Goal: Transaction & Acquisition: Book appointment/travel/reservation

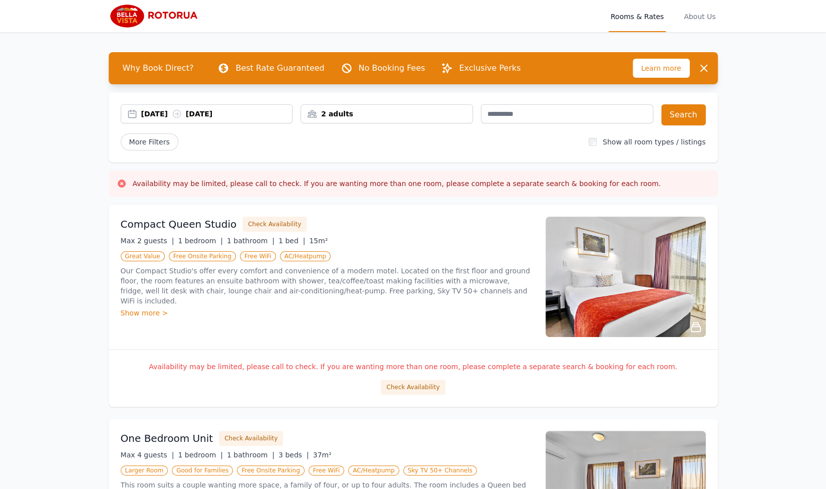
click at [462, 115] on div "2 adults" at bounding box center [386, 114] width 171 height 10
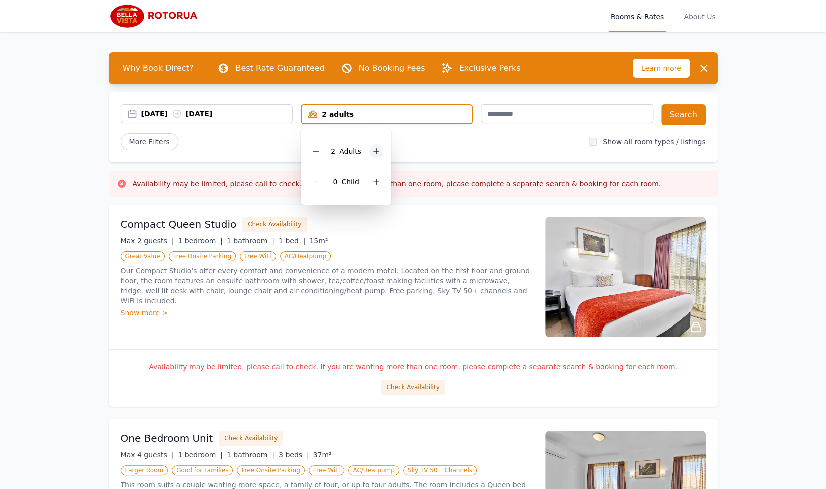
click at [378, 149] on icon at bounding box center [376, 151] width 8 height 8
click at [679, 111] on button "Search" at bounding box center [683, 114] width 45 height 21
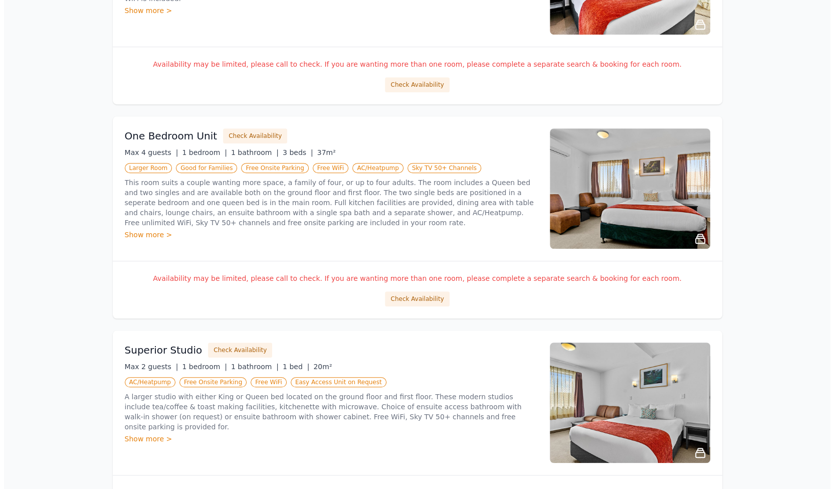
scroll to position [301, 0]
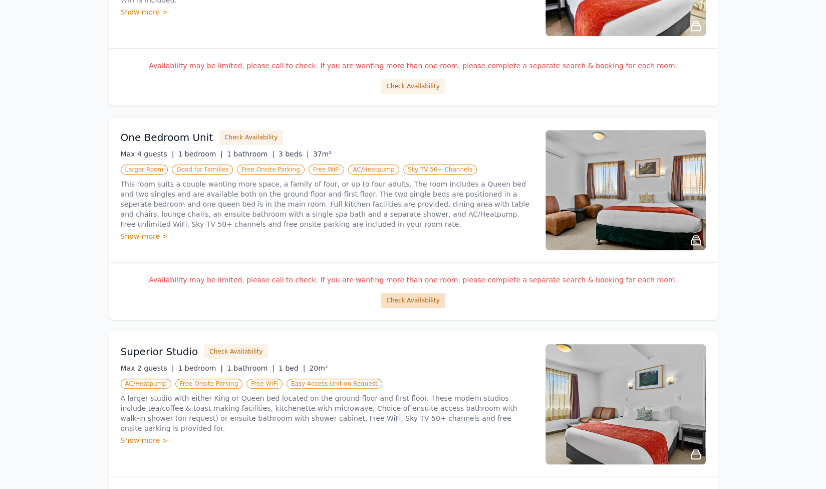
click at [408, 298] on button "Check Availability" at bounding box center [413, 300] width 64 height 15
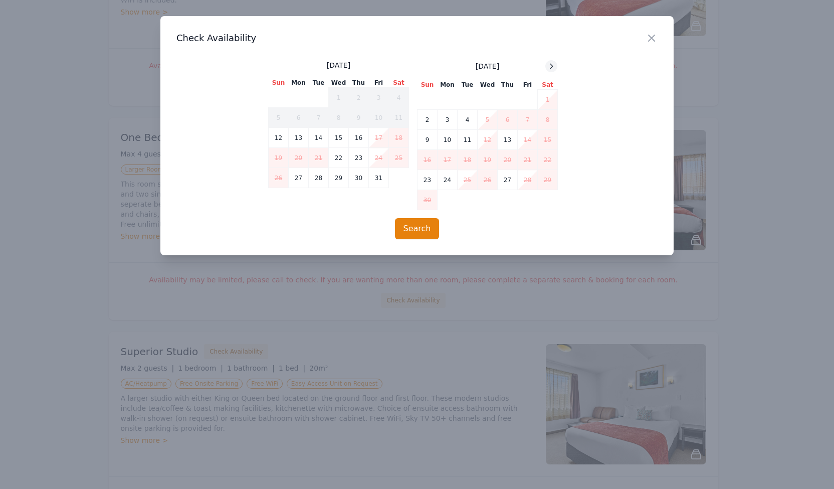
click at [553, 64] on icon at bounding box center [551, 66] width 8 height 8
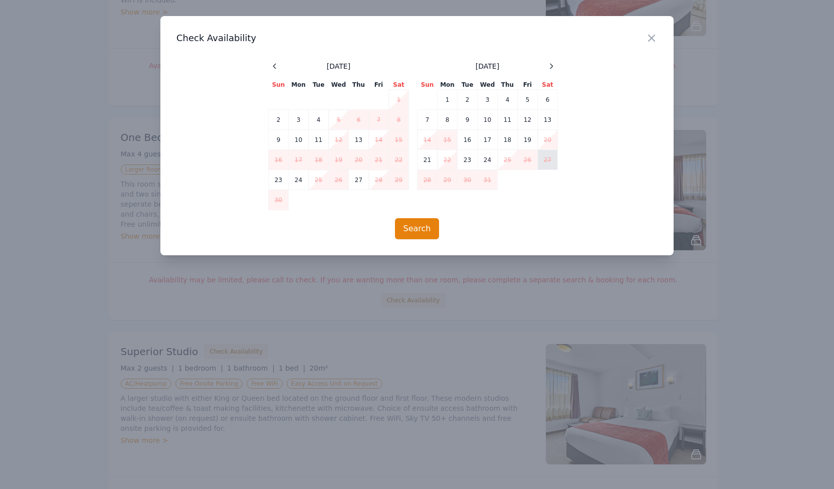
click at [547, 162] on td "27" at bounding box center [548, 160] width 20 height 20
click at [425, 227] on button "Search" at bounding box center [417, 228] width 45 height 21
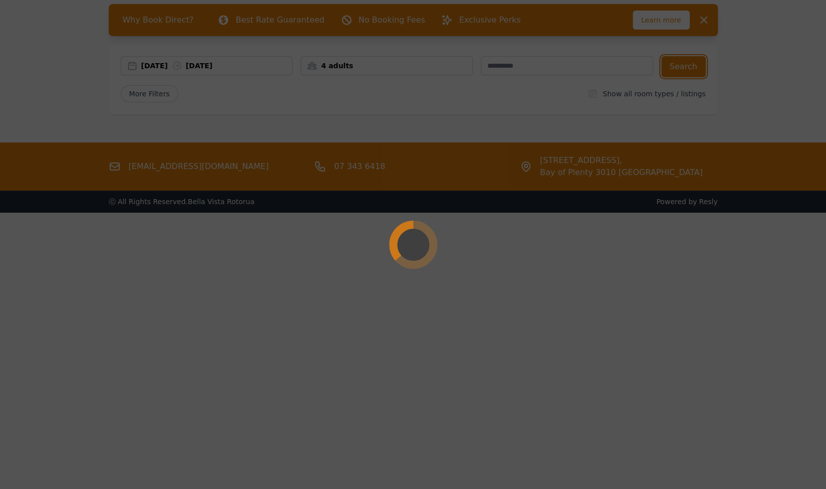
scroll to position [0, 0]
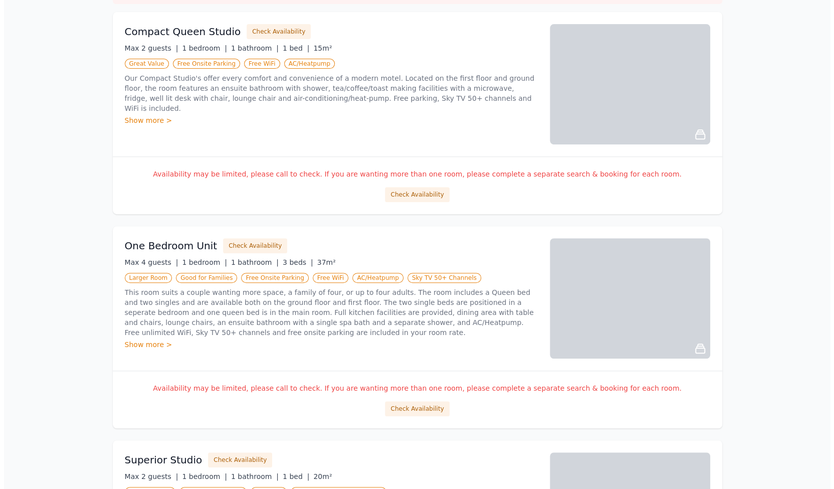
scroll to position [200, 0]
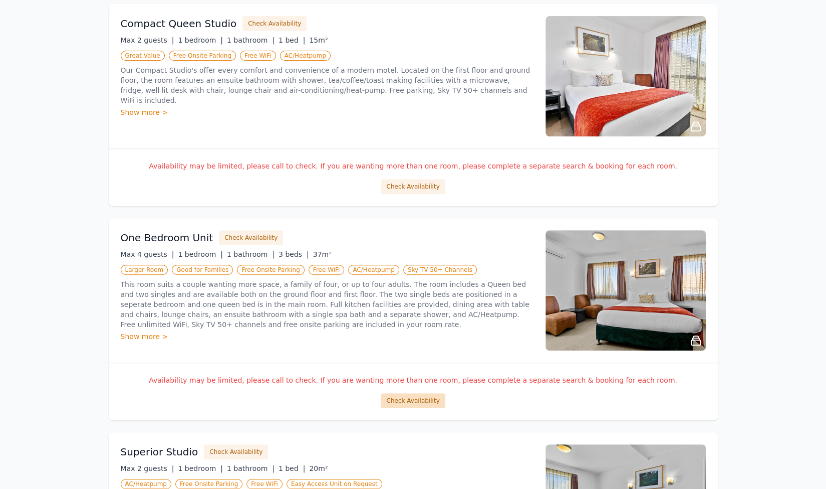
click at [411, 395] on button "Check Availability" at bounding box center [413, 400] width 64 height 15
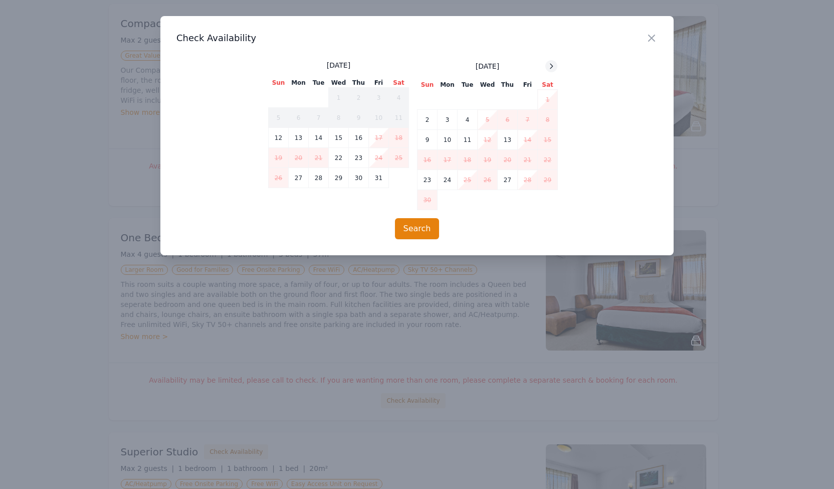
click at [549, 68] on icon at bounding box center [551, 66] width 8 height 8
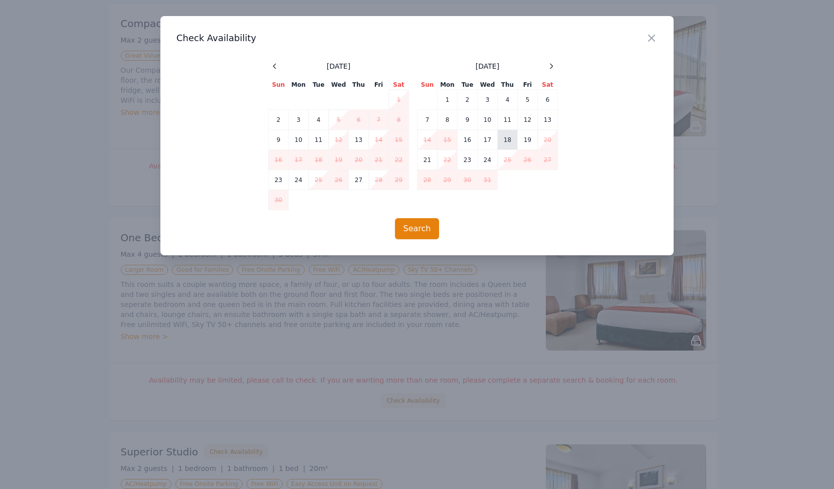
click at [506, 135] on td "18" at bounding box center [508, 140] width 20 height 20
click at [523, 135] on td "19" at bounding box center [528, 140] width 20 height 20
click at [427, 227] on button "Search" at bounding box center [417, 228] width 45 height 21
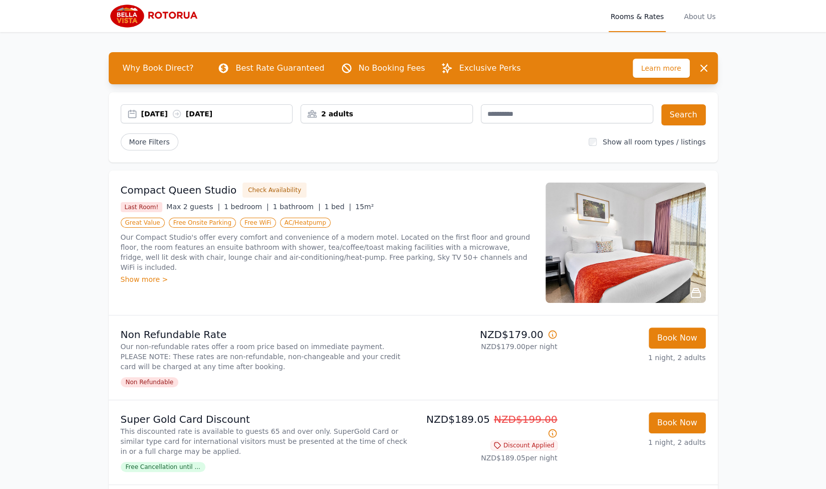
click at [630, 15] on span "Rooms & Rates" at bounding box center [637, 16] width 57 height 32
